Goal: Find specific page/section: Find specific page/section

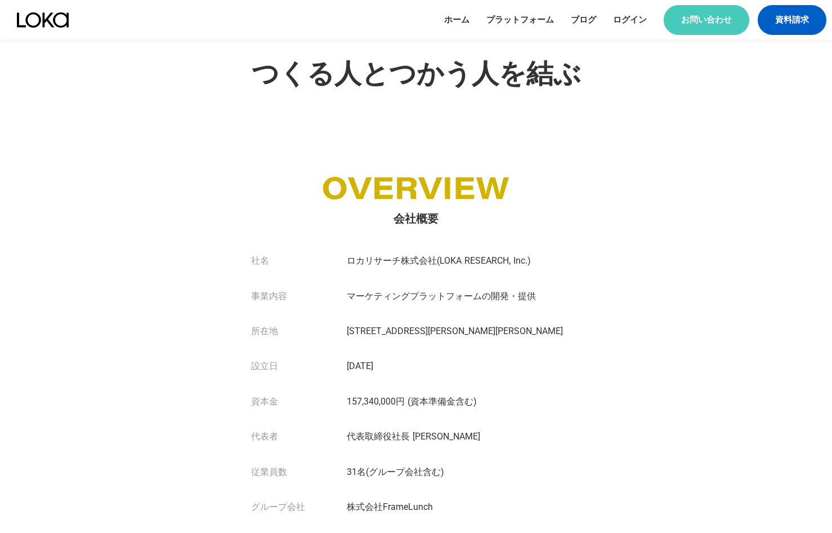
scroll to position [450, 0]
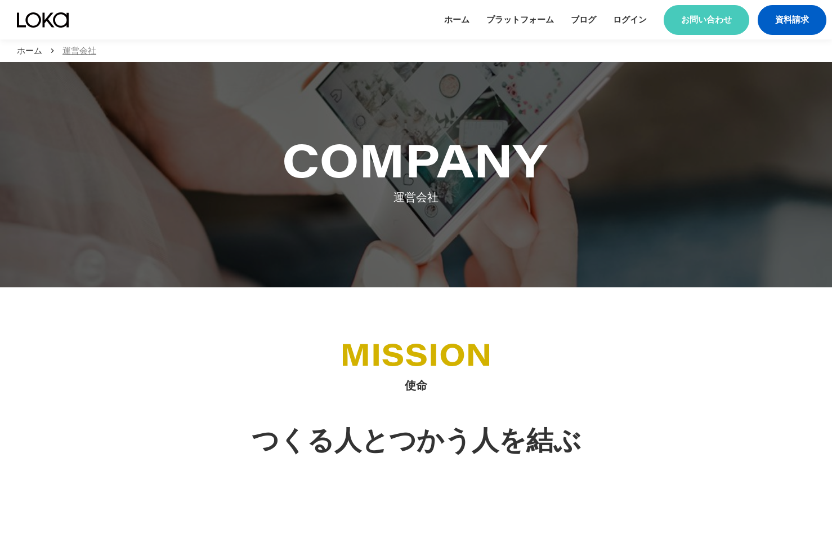
click at [73, 50] on p "運営会社" at bounding box center [79, 51] width 34 height 12
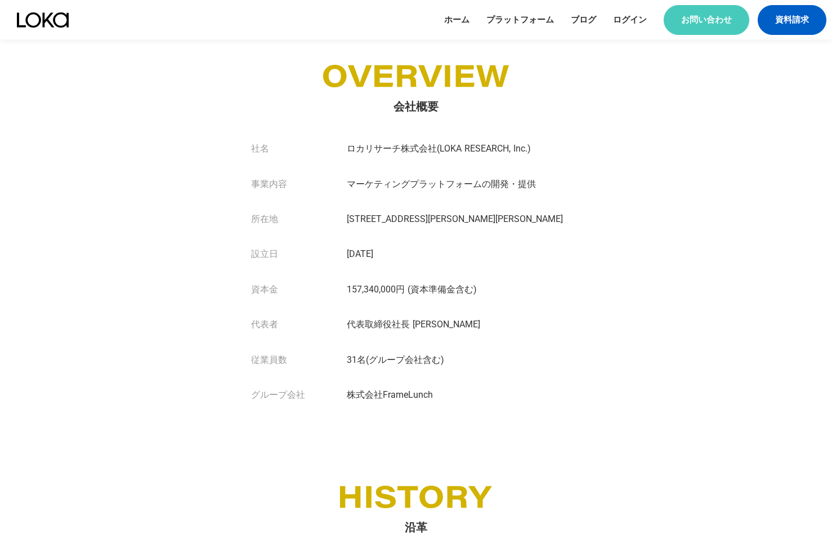
scroll to position [483, 0]
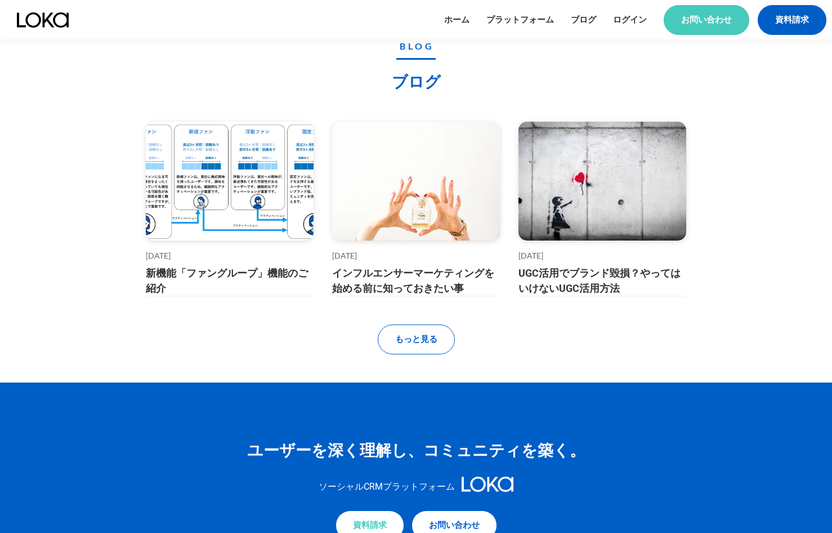
scroll to position [4792, 0]
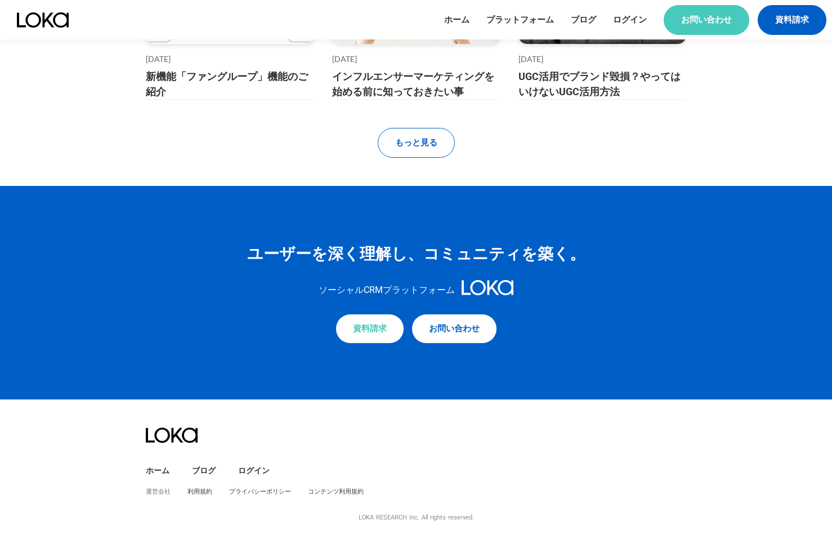
click at [153, 495] on link "運営会社" at bounding box center [158, 491] width 25 height 8
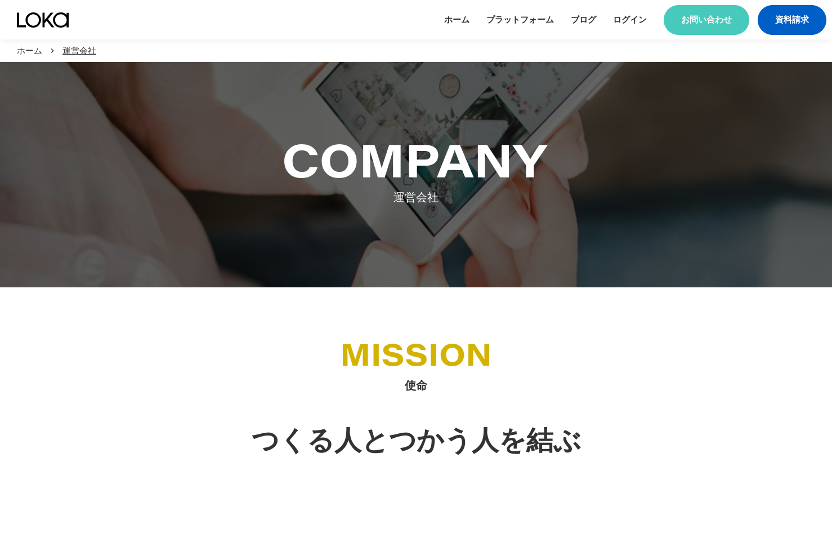
scroll to position [394, 0]
